Goal: Check status: Check status

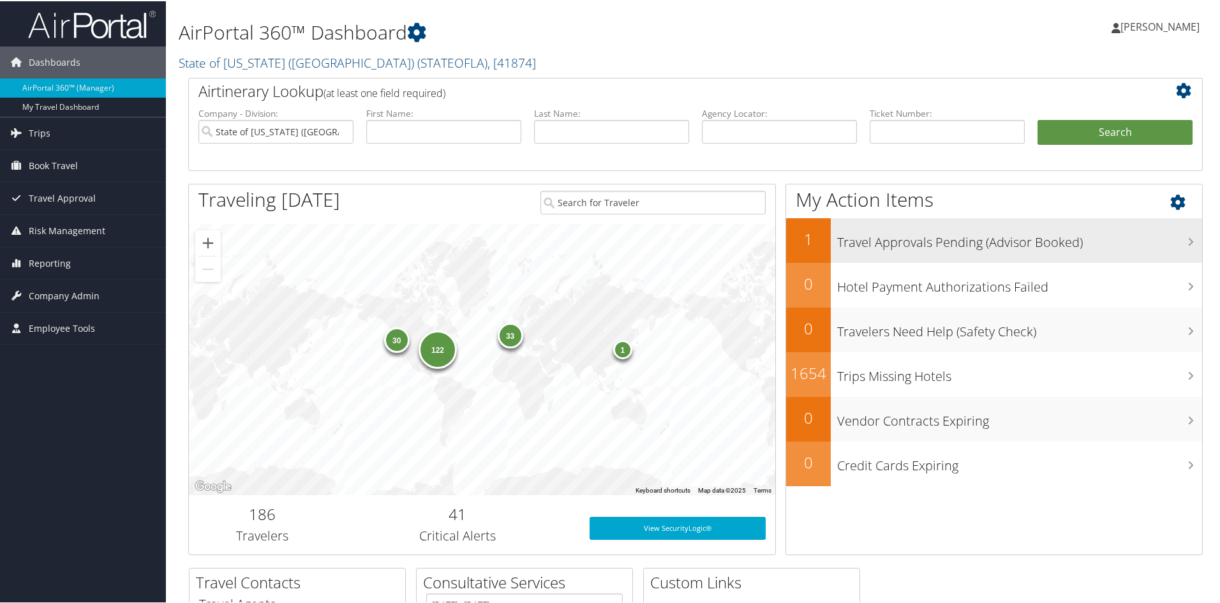
click at [880, 237] on h3 "Travel Approvals Pending (Advisor Booked)" at bounding box center [1019, 238] width 365 height 24
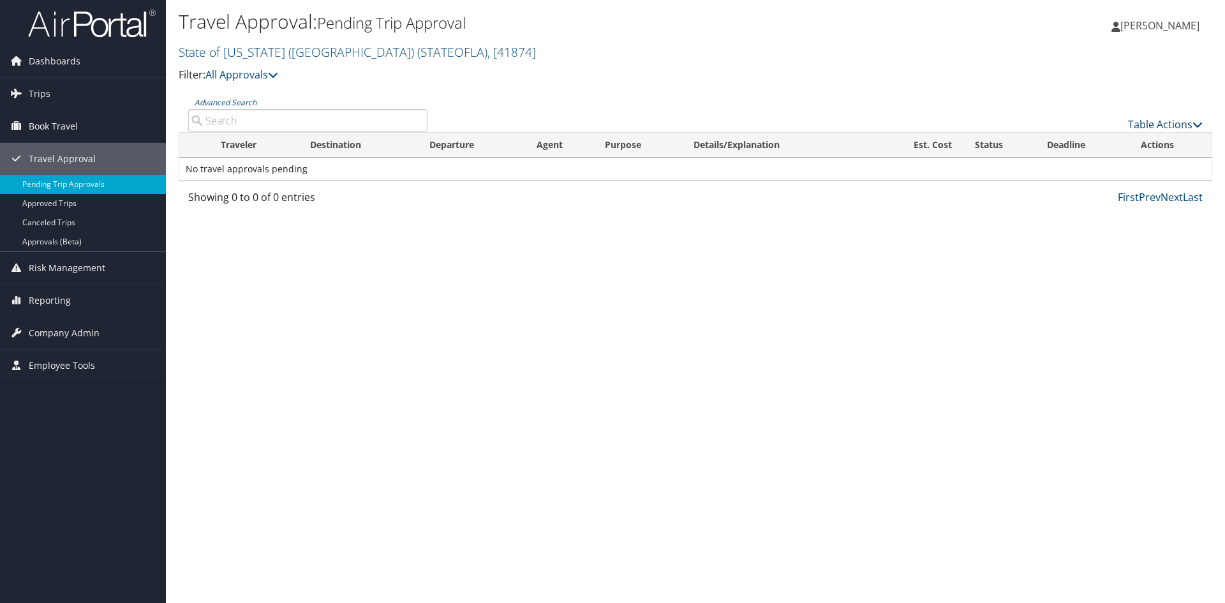
click at [1191, 123] on link "Table Actions" at bounding box center [1165, 124] width 75 height 14
click at [1191, 123] on div at bounding box center [612, 301] width 1225 height 603
click at [67, 207] on link "Approved Trips" at bounding box center [83, 203] width 166 height 19
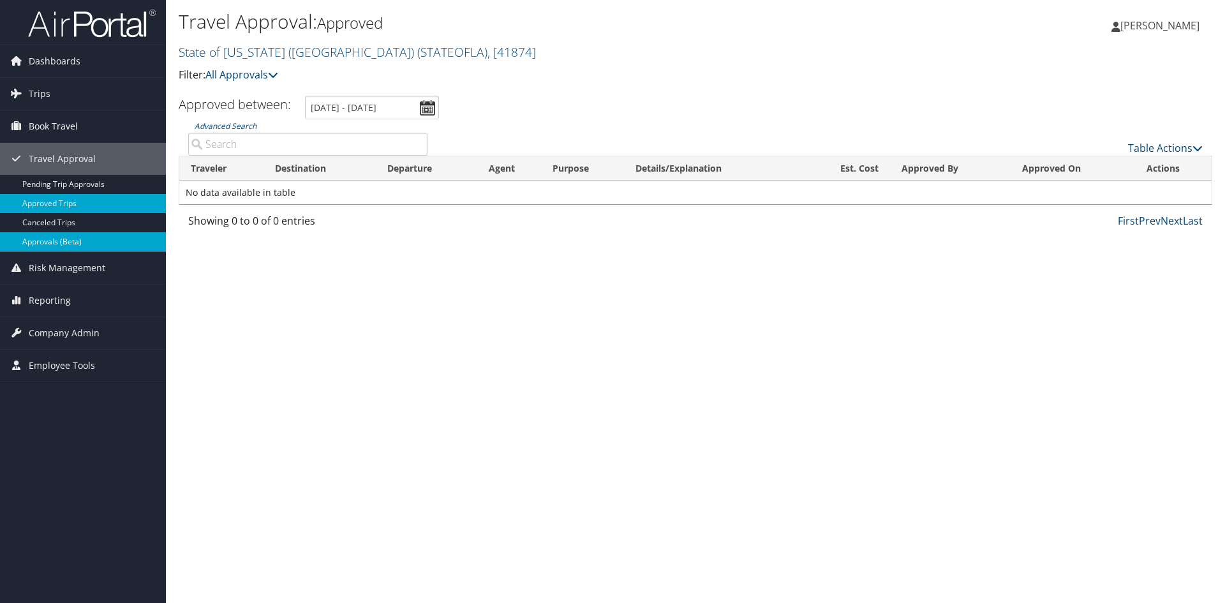
click at [62, 240] on link "Approvals (Beta)" at bounding box center [83, 241] width 166 height 19
